Goal: Transaction & Acquisition: Purchase product/service

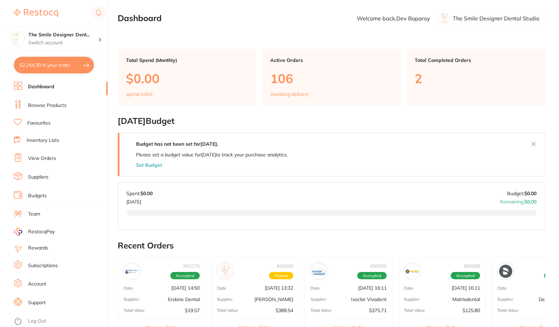
click at [49, 63] on button "$2,244.30 in your order" at bounding box center [54, 65] width 80 height 17
checkbox input "true"
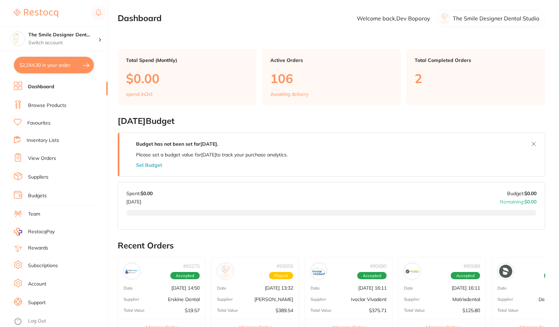
checkbox input "true"
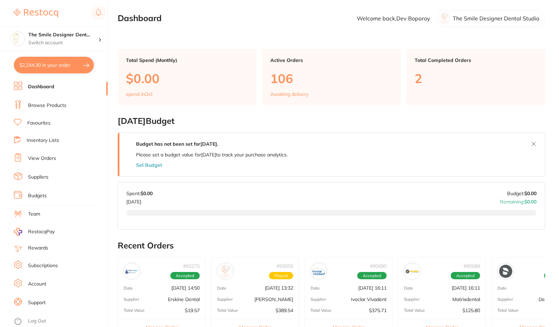
checkbox input "true"
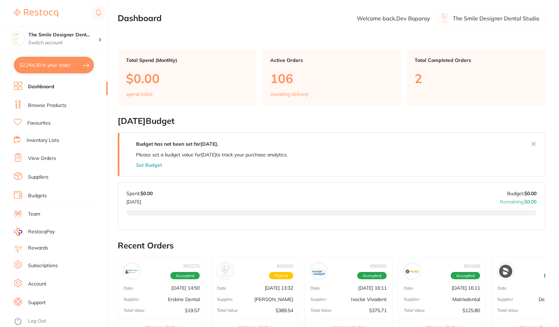
checkbox input "true"
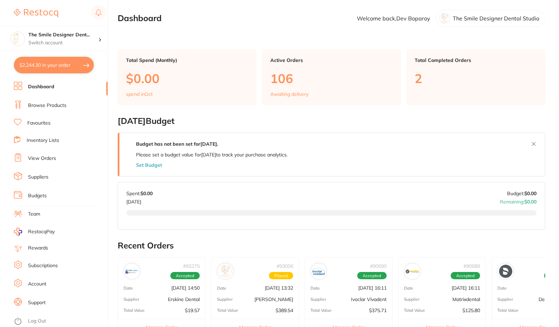
checkbox input "true"
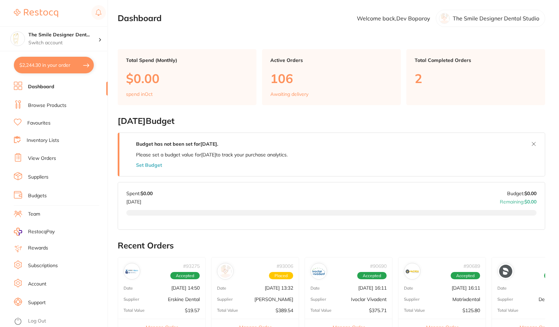
checkbox input "true"
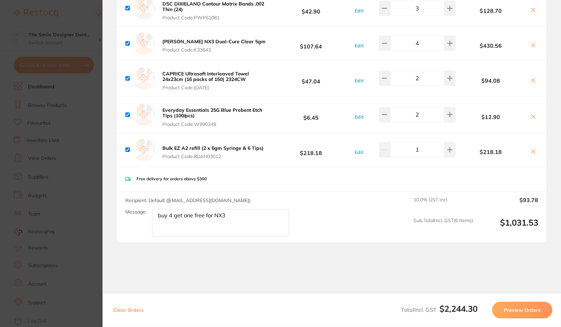
scroll to position [1004, 0]
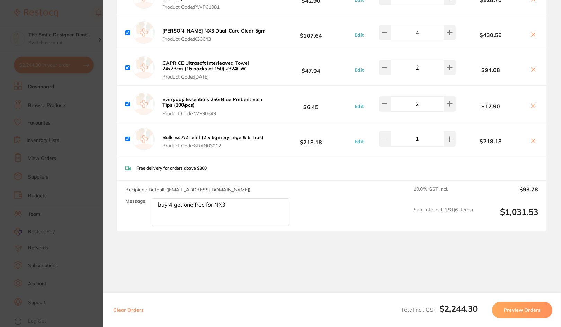
click at [70, 224] on section "Update RRP Set your pre negotiated price for this item. Item Agreed RRP (excl. …" at bounding box center [280, 163] width 561 height 327
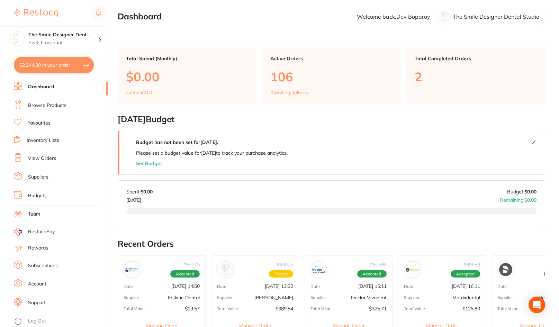
scroll to position [0, 0]
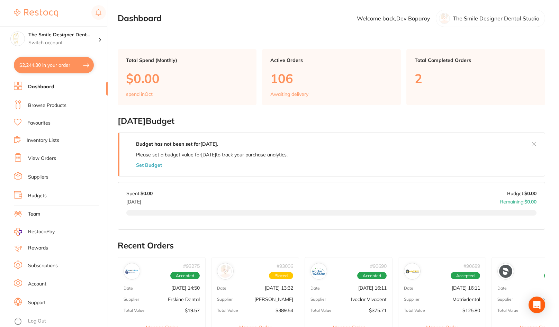
click at [53, 105] on link "Browse Products" at bounding box center [47, 105] width 38 height 7
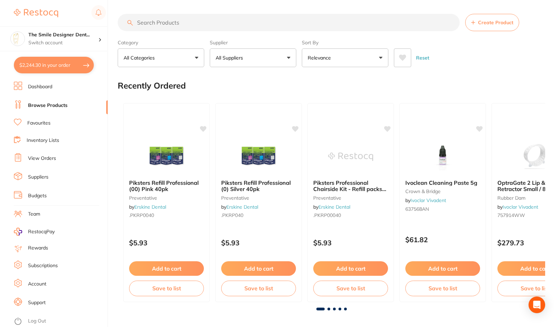
click at [176, 25] on input "search" at bounding box center [289, 22] width 342 height 17
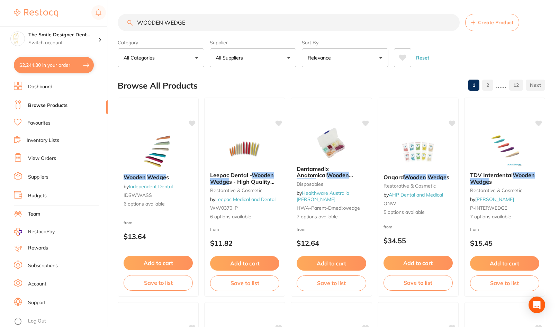
type input "WOODEN WEDGE"
click at [257, 61] on button "All Suppliers" at bounding box center [253, 57] width 87 height 19
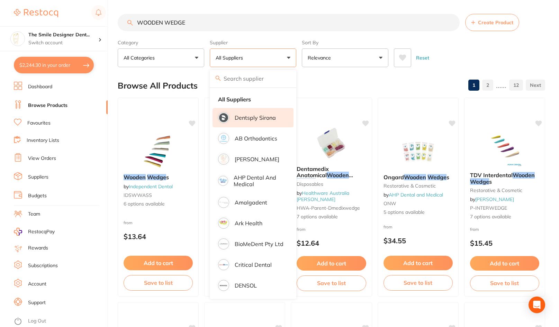
click at [254, 123] on li "Dentsply Sirona" at bounding box center [253, 117] width 81 height 19
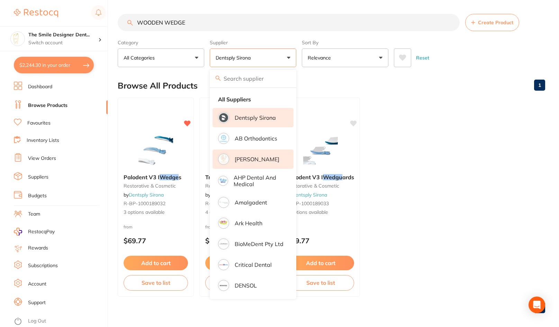
click at [261, 163] on li "[PERSON_NAME]" at bounding box center [253, 159] width 81 height 19
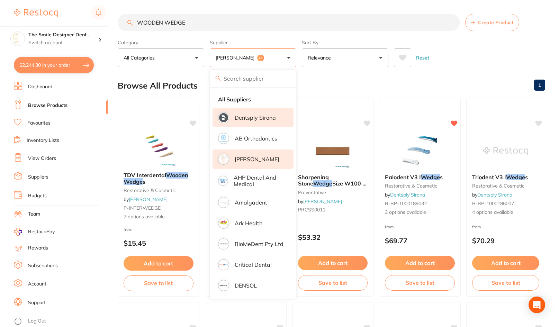
click at [263, 56] on button "[PERSON_NAME] +1" at bounding box center [253, 57] width 87 height 19
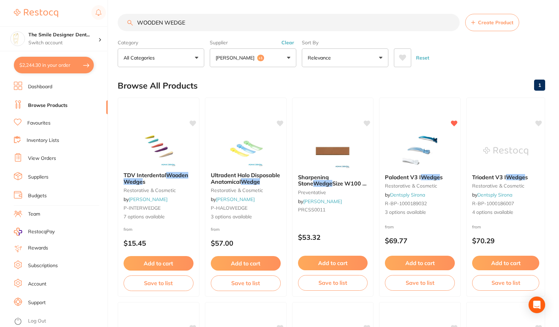
click at [263, 56] on button "[PERSON_NAME] +1" at bounding box center [253, 57] width 87 height 19
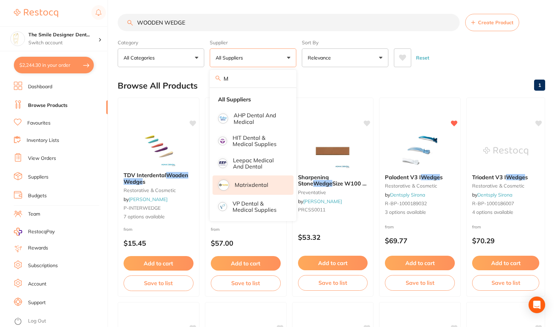
type input "M"
click at [262, 186] on p "Matrixdental" at bounding box center [252, 185] width 34 height 6
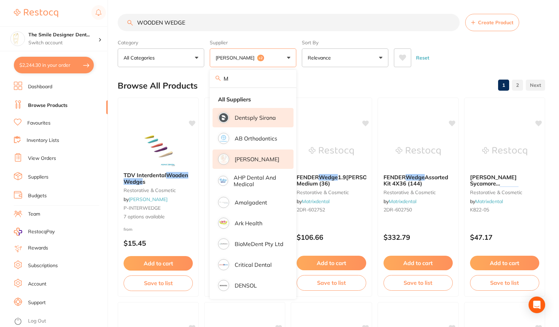
click at [436, 78] on div "Browse All Products 1 2" at bounding box center [332, 85] width 428 height 23
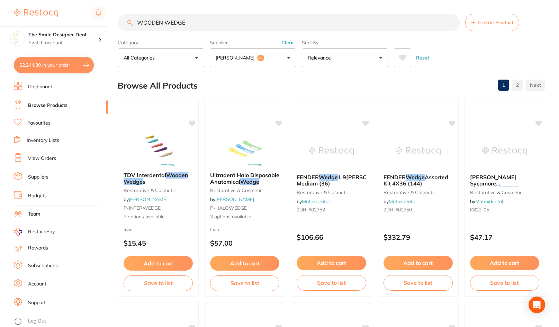
drag, startPoint x: 195, startPoint y: 28, endPoint x: 119, endPoint y: 28, distance: 75.8
click at [119, 24] on input "WOODEN WEDGE" at bounding box center [289, 22] width 342 height 17
type input "POLISHING CUP"
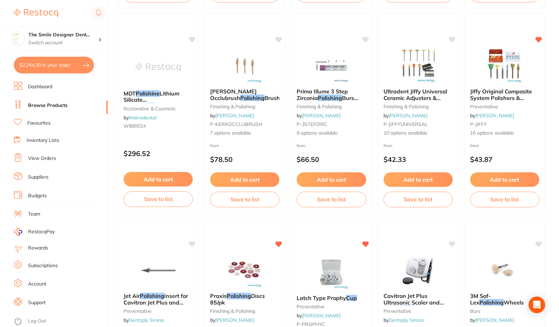
scroll to position [692, 0]
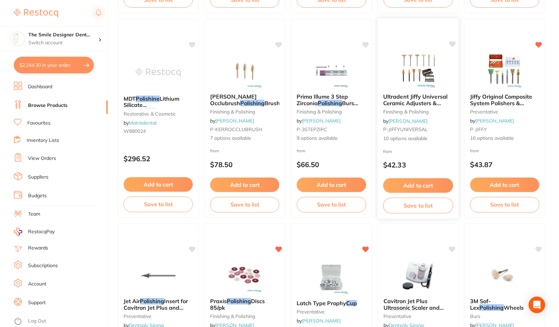
click at [423, 73] on img at bounding box center [417, 70] width 45 height 35
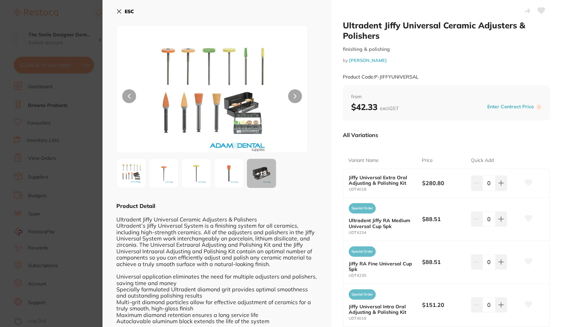
click at [151, 179] on button at bounding box center [164, 174] width 30 height 30
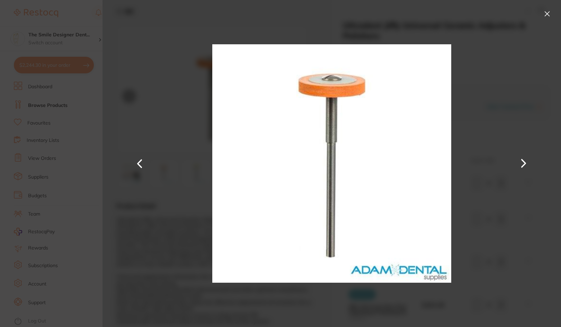
click at [521, 162] on button at bounding box center [523, 164] width 17 height 164
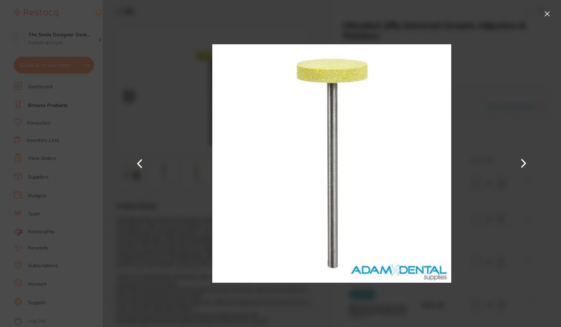
click at [520, 162] on button at bounding box center [523, 164] width 17 height 164
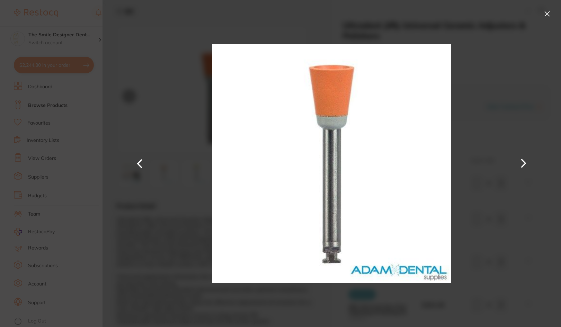
click at [520, 162] on button at bounding box center [523, 164] width 17 height 164
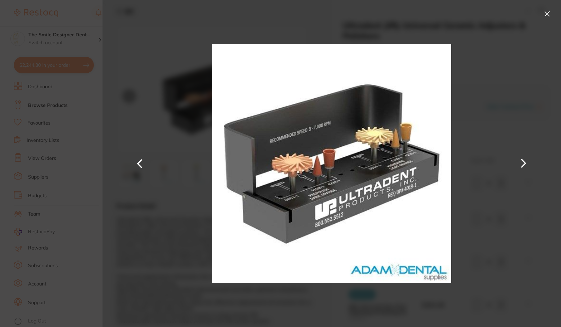
click at [520, 162] on button at bounding box center [523, 164] width 17 height 164
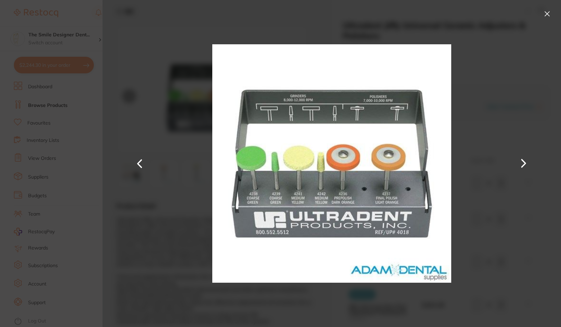
click at [520, 162] on button at bounding box center [523, 164] width 17 height 164
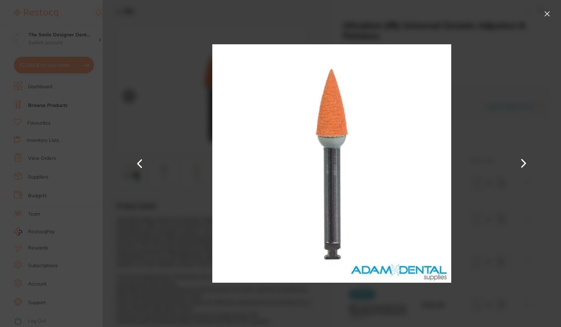
click at [520, 162] on button at bounding box center [523, 164] width 17 height 164
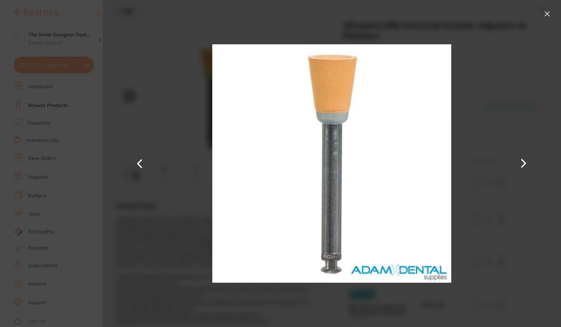
click at [520, 162] on button at bounding box center [523, 164] width 17 height 164
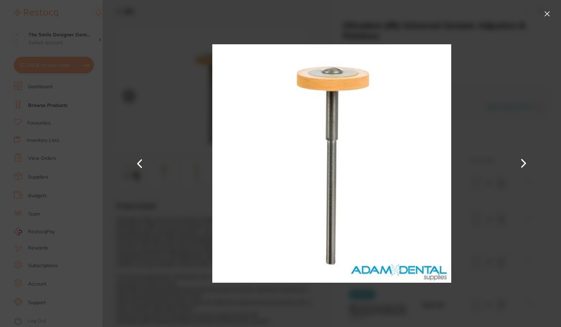
click at [138, 160] on button at bounding box center [140, 164] width 17 height 164
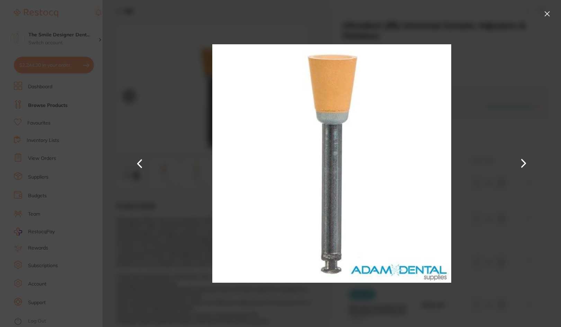
click at [521, 162] on button at bounding box center [523, 164] width 17 height 164
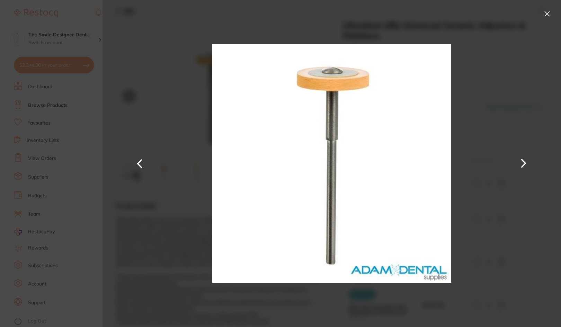
click at [521, 162] on button at bounding box center [523, 164] width 17 height 164
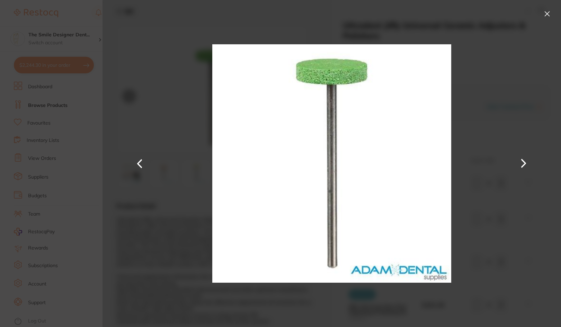
click at [521, 162] on button at bounding box center [523, 164] width 17 height 164
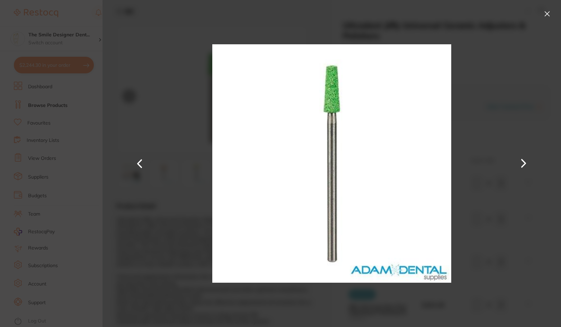
click at [521, 162] on button at bounding box center [523, 164] width 17 height 164
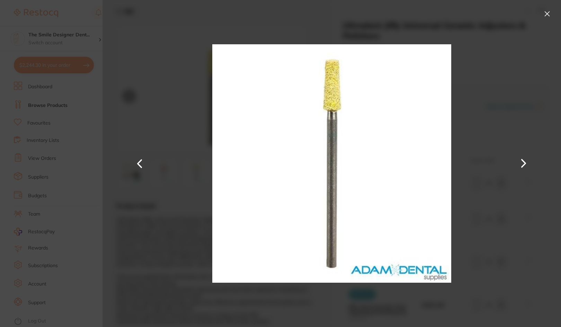
click at [521, 162] on button at bounding box center [523, 164] width 17 height 164
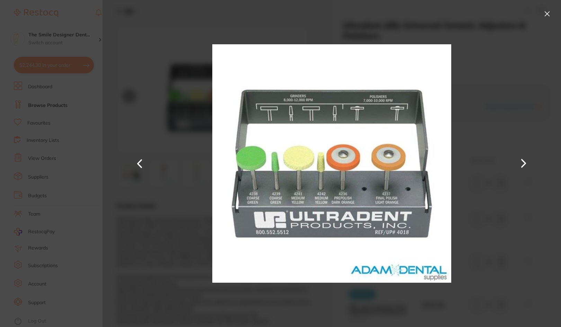
click at [521, 162] on button at bounding box center [523, 164] width 17 height 164
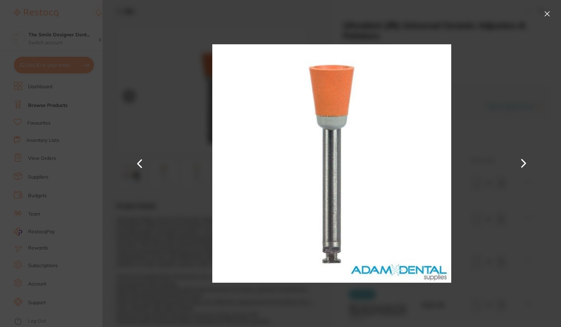
click at [532, 136] on div at bounding box center [331, 163] width 458 height 327
click at [550, 17] on button at bounding box center [546, 13] width 11 height 11
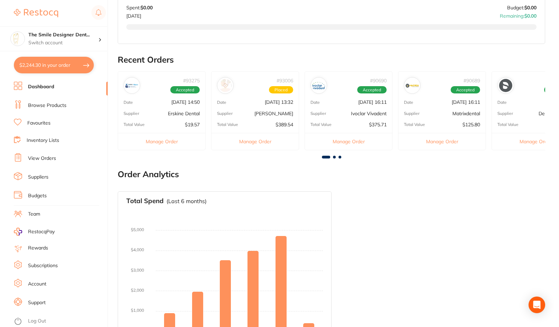
scroll to position [213, 0]
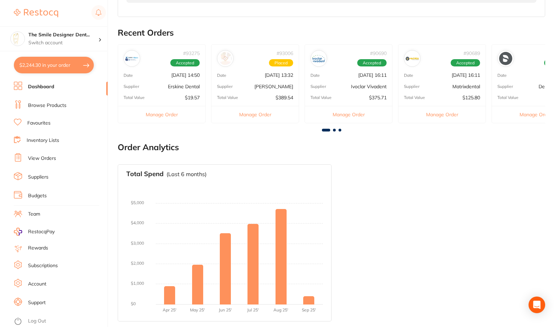
click at [394, 304] on div "Total Spend (Last 6 months) No orders placed yet Charts will be shown once tran…" at bounding box center [332, 243] width 428 height 168
click at [44, 64] on button "$2,244.30 in your order" at bounding box center [54, 65] width 80 height 17
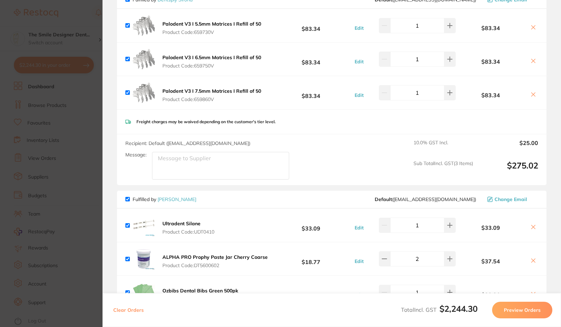
scroll to position [0, 0]
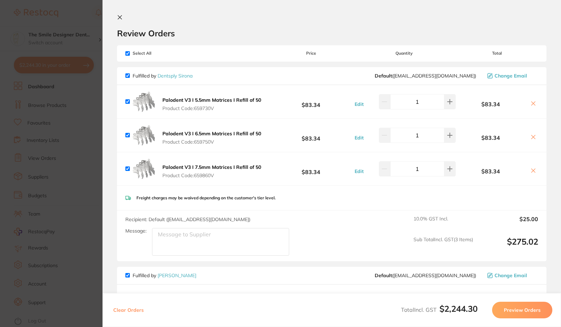
click at [536, 305] on button "Preview Orders" at bounding box center [522, 310] width 60 height 17
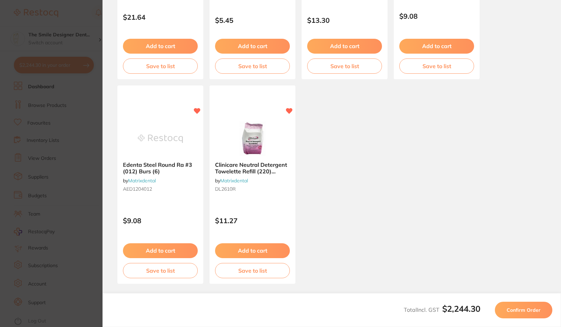
scroll to position [389, 0]
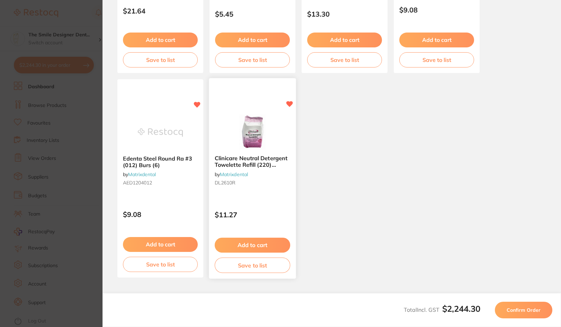
click at [266, 246] on button "Add to cart" at bounding box center [252, 245] width 75 height 15
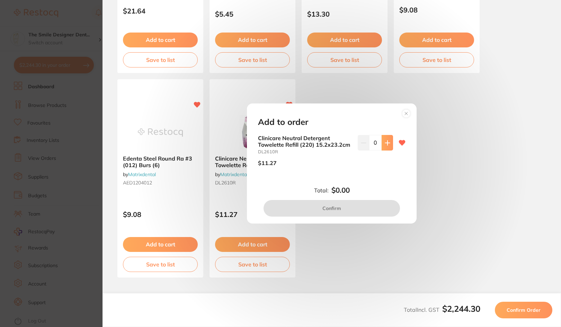
click at [389, 143] on button at bounding box center [387, 142] width 11 height 15
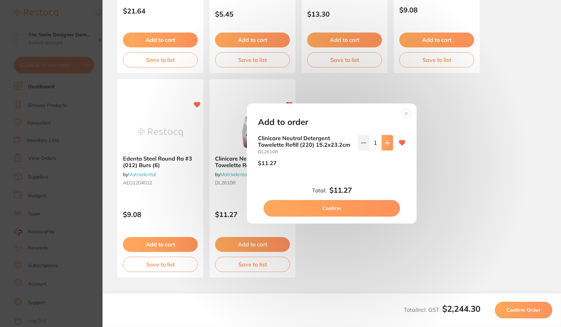
click at [382, 141] on button at bounding box center [387, 142] width 11 height 15
type input "5"
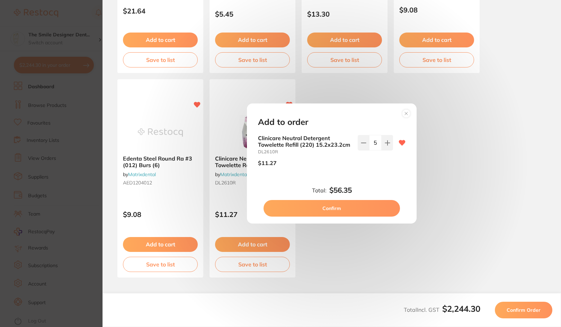
click at [406, 111] on circle at bounding box center [406, 113] width 8 height 8
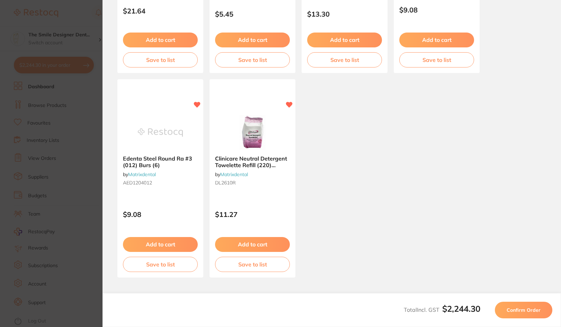
click at [528, 310] on span "Confirm Order" at bounding box center [524, 310] width 34 height 6
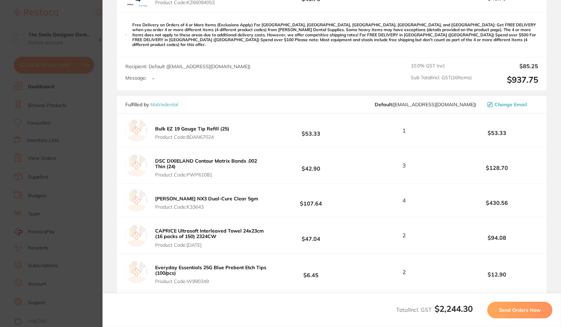
scroll to position [935, 0]
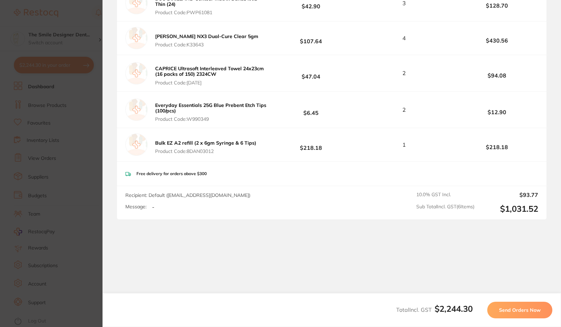
click at [512, 305] on button "Send Orders Now" at bounding box center [519, 310] width 65 height 17
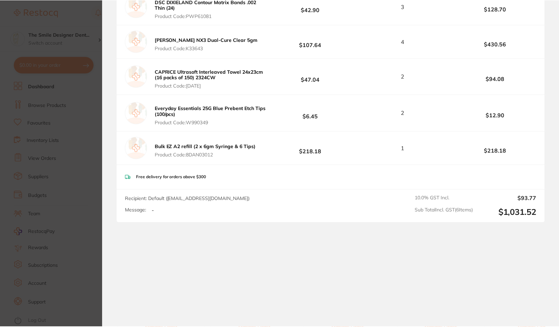
scroll to position [1210, 0]
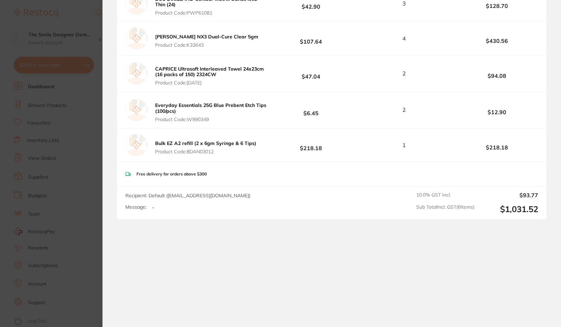
click at [95, 170] on section "Update RRP Set your pre negotiated price for this item. Item Agreed RRP (excl. …" at bounding box center [280, 163] width 561 height 327
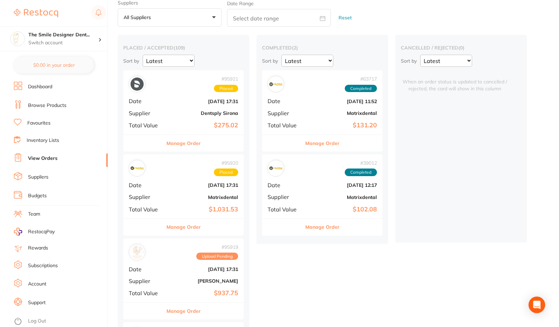
scroll to position [69, 0]
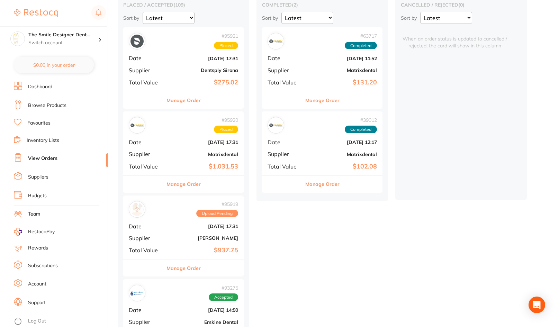
click at [155, 216] on div "# 95919 Upload Pending" at bounding box center [183, 209] width 109 height 17
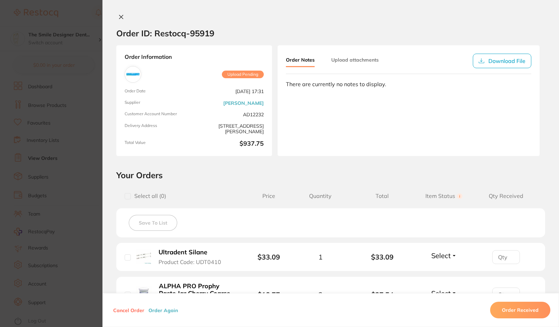
click at [57, 222] on section "Order ID: Restocq- 95919 Order Information Upload Pending Order Date [DATE] 17:…" at bounding box center [279, 163] width 559 height 327
